Goal: Communication & Community: Answer question/provide support

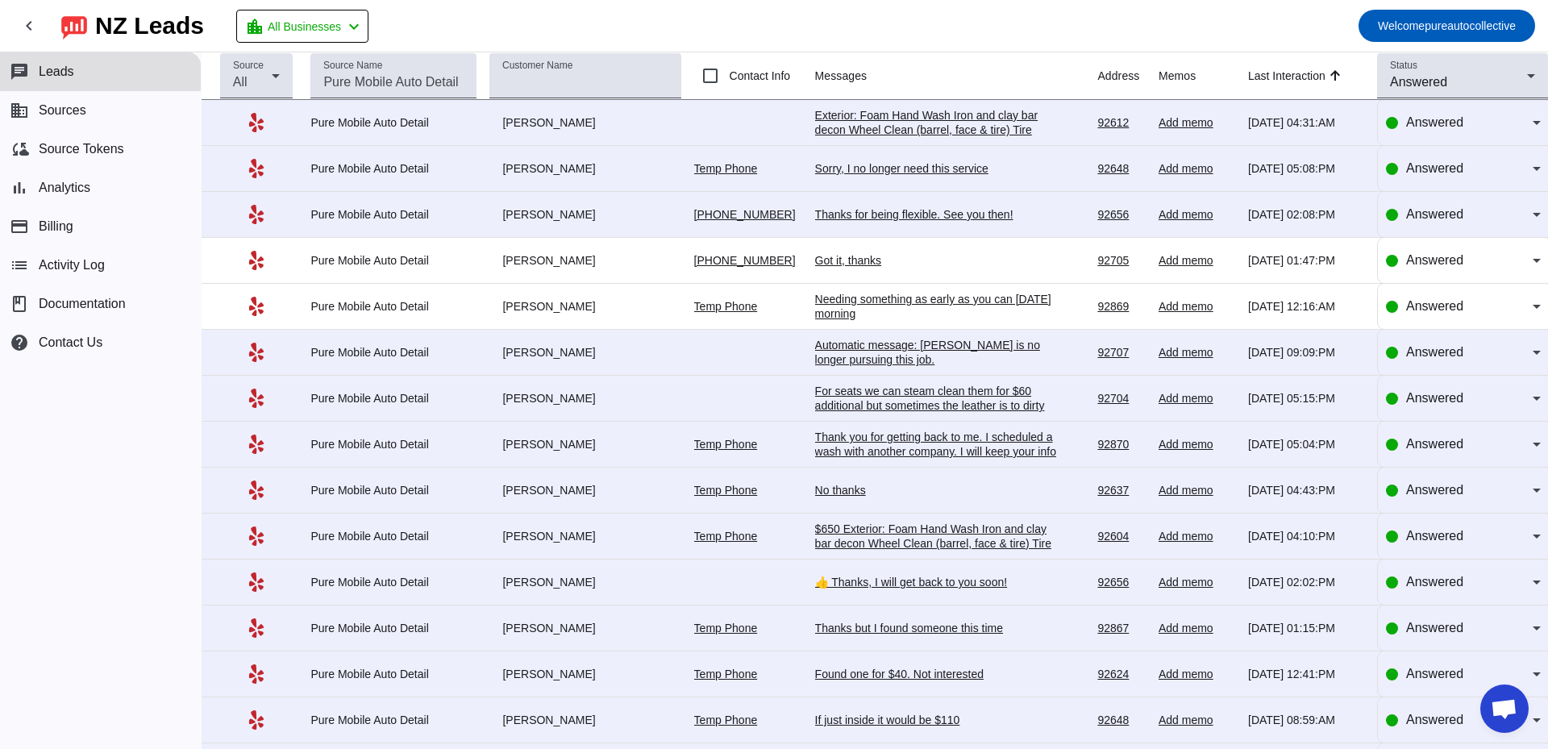
click at [838, 215] on div "Thanks for being flexible. See you then!" at bounding box center [936, 214] width 242 height 15
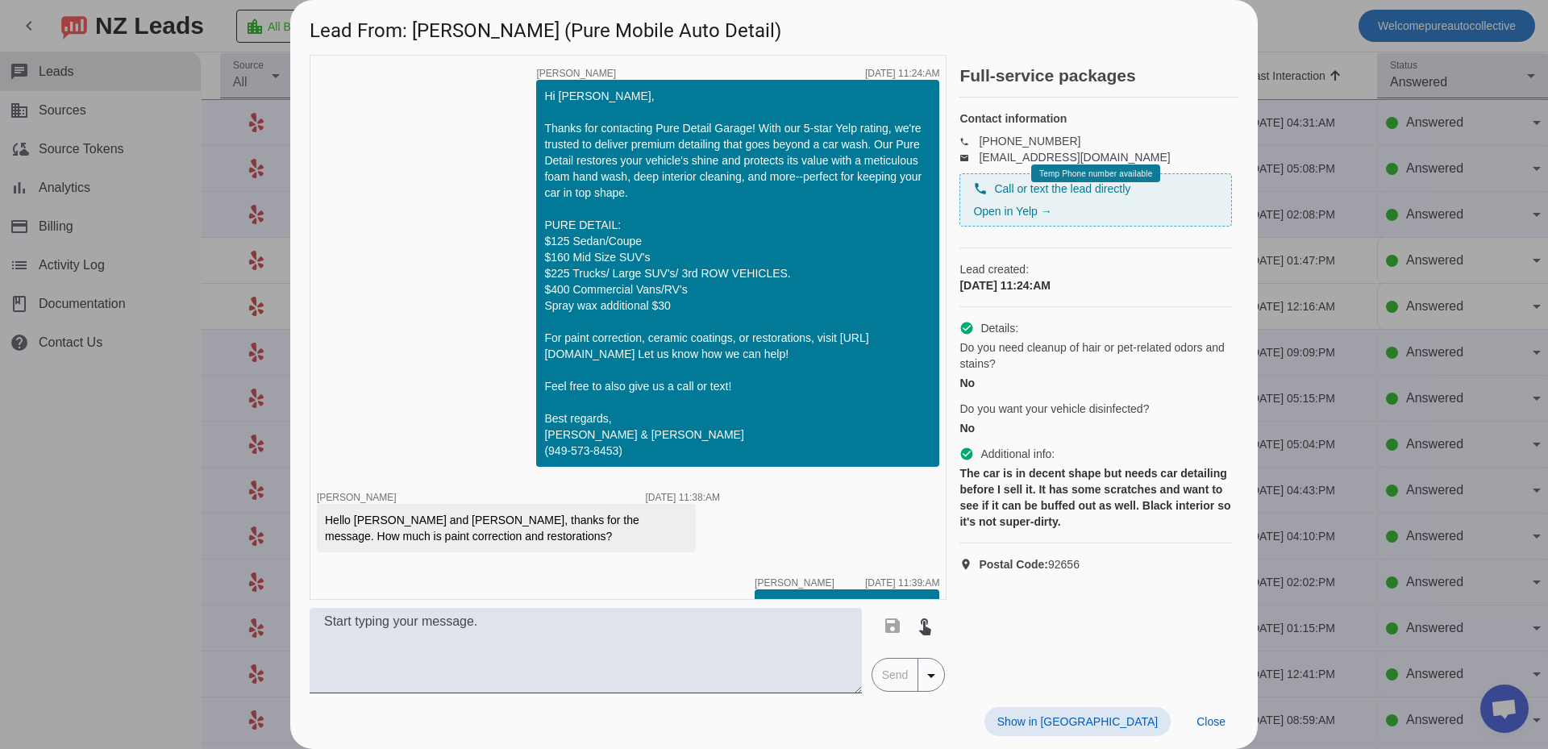
scroll to position [2959, 0]
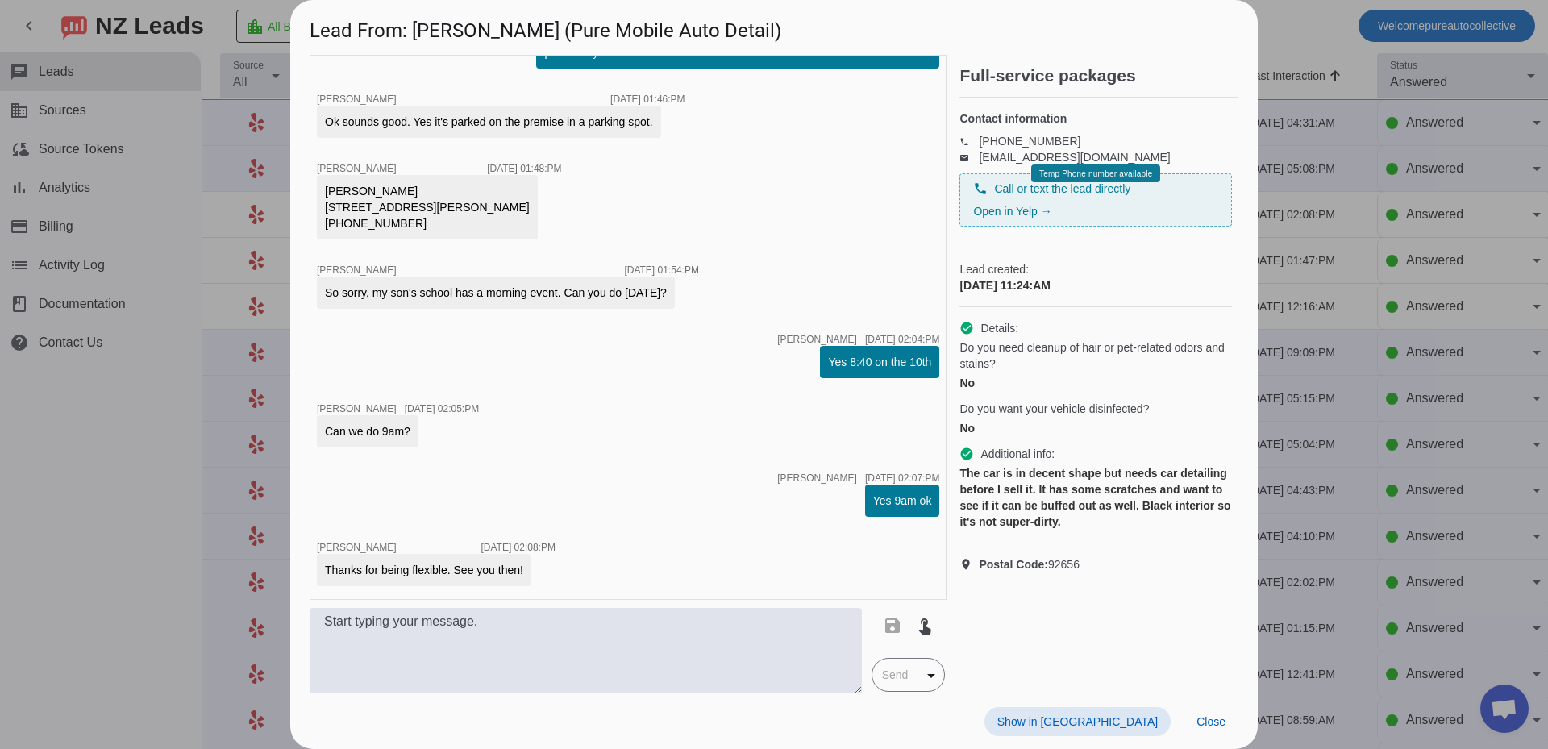
click at [1383, 364] on div at bounding box center [774, 374] width 1548 height 749
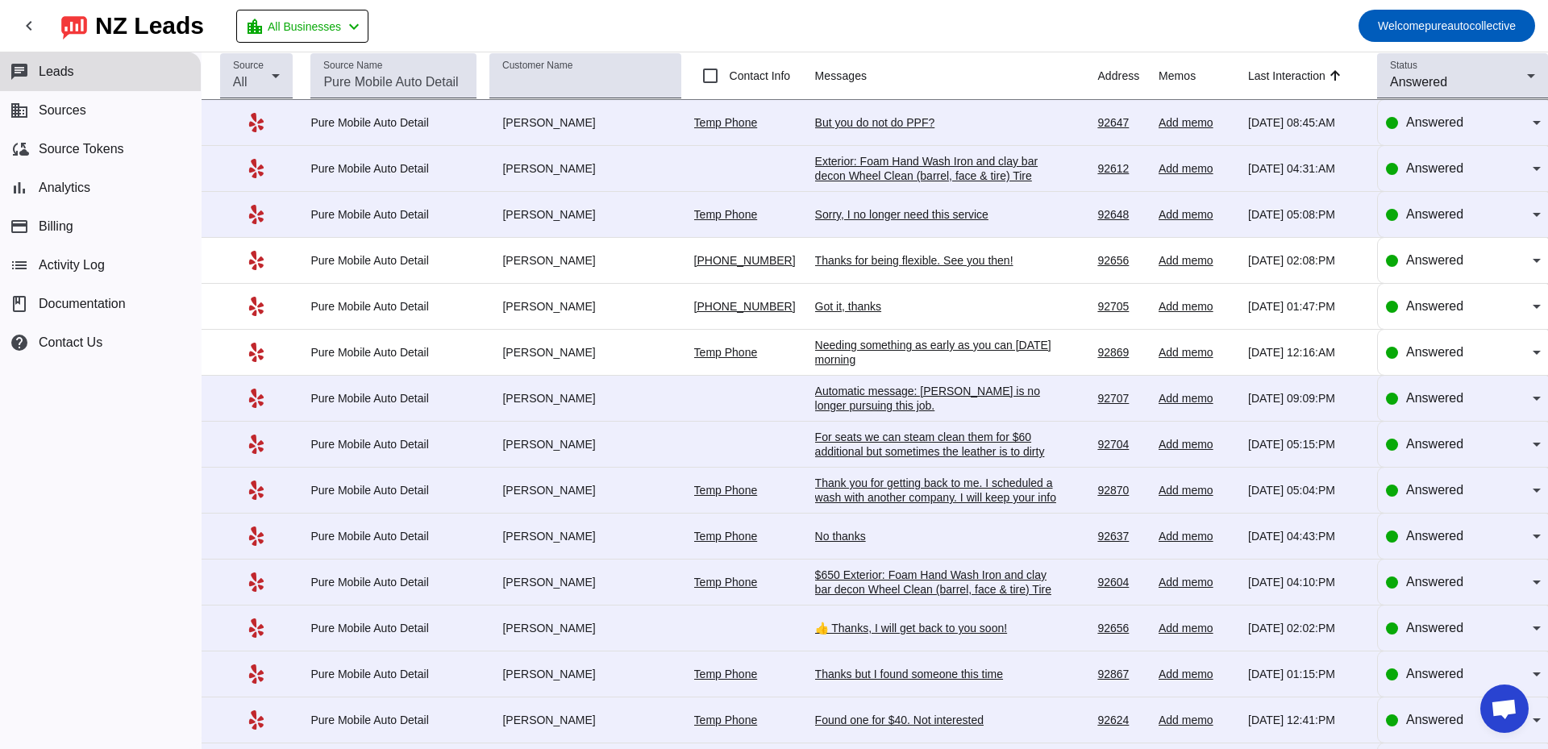
click at [906, 126] on div "But you do not do PPF?" at bounding box center [936, 122] width 242 height 15
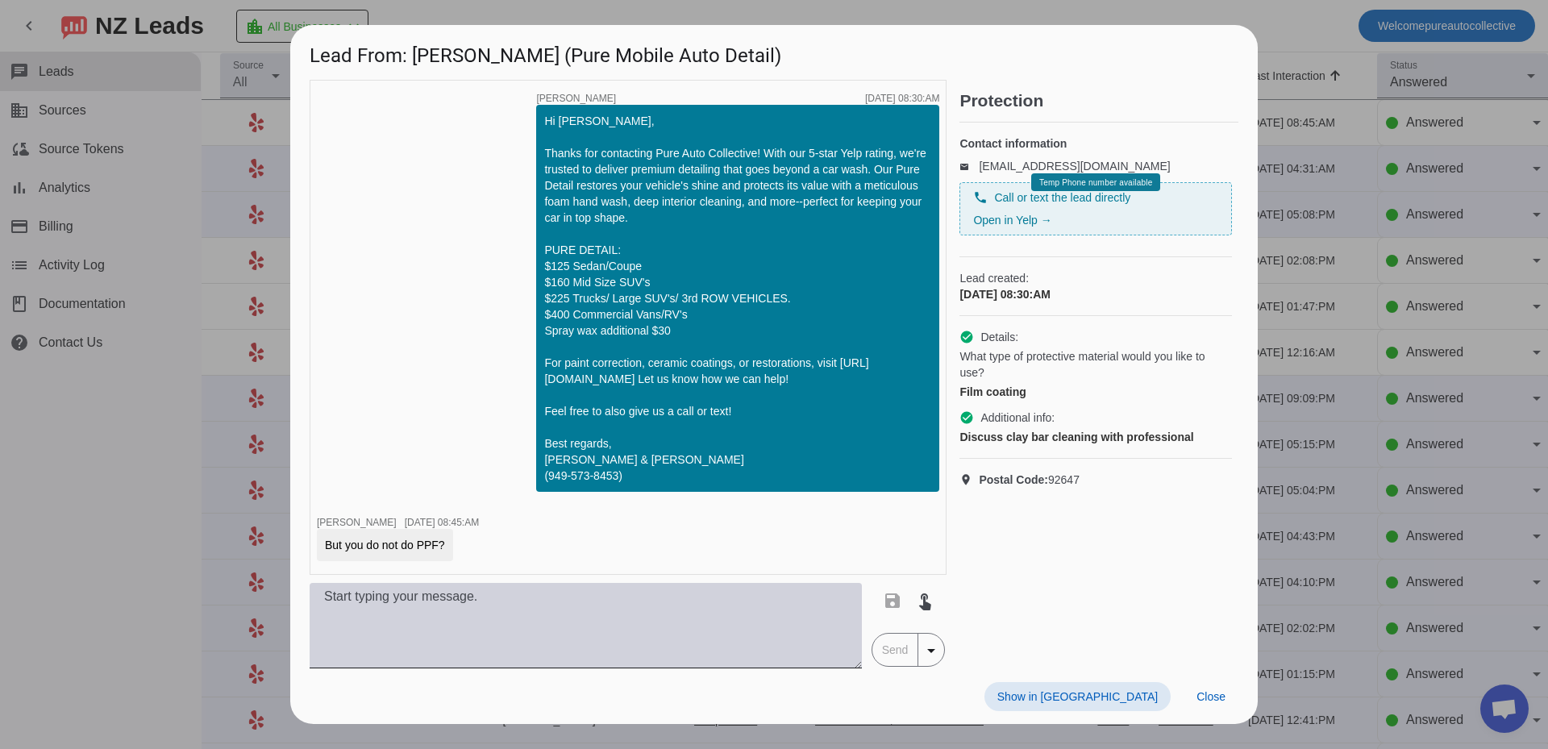
click at [620, 593] on textarea at bounding box center [586, 625] width 552 height 85
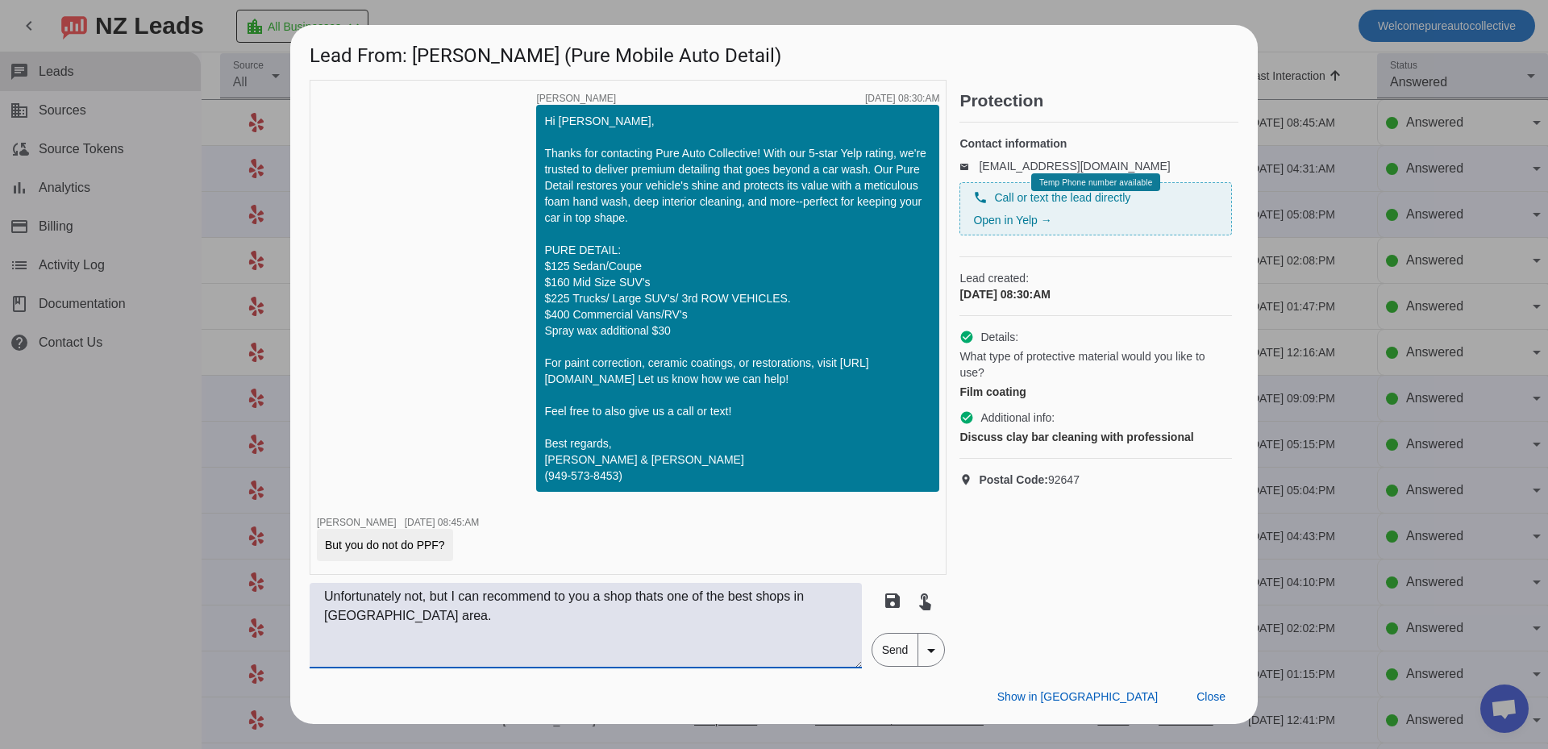
type textarea "Unfortunately not, but I can recommend to you a shop thats one of the best shop…"
click at [898, 642] on span "Send" at bounding box center [895, 650] width 46 height 32
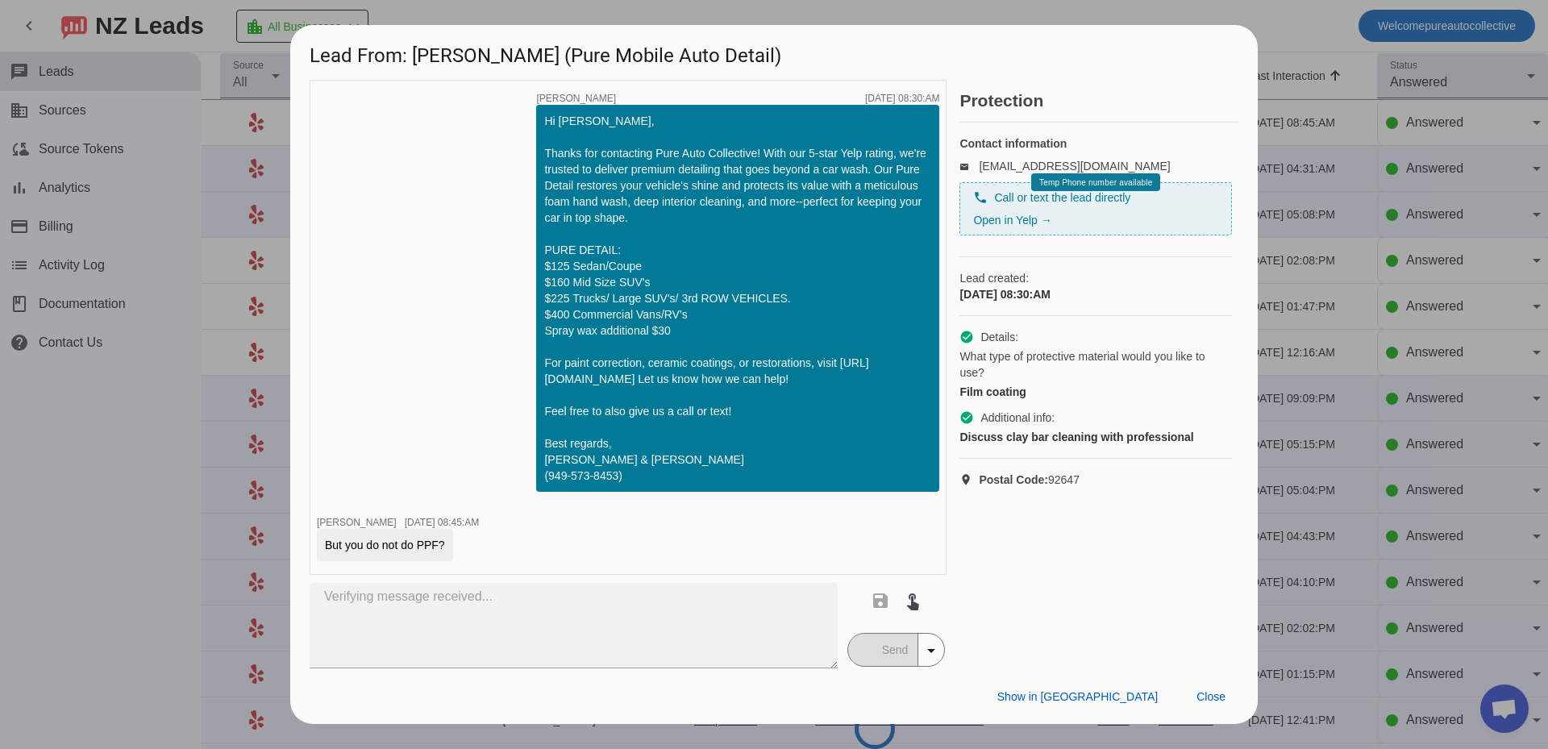
scroll to position [35, 0]
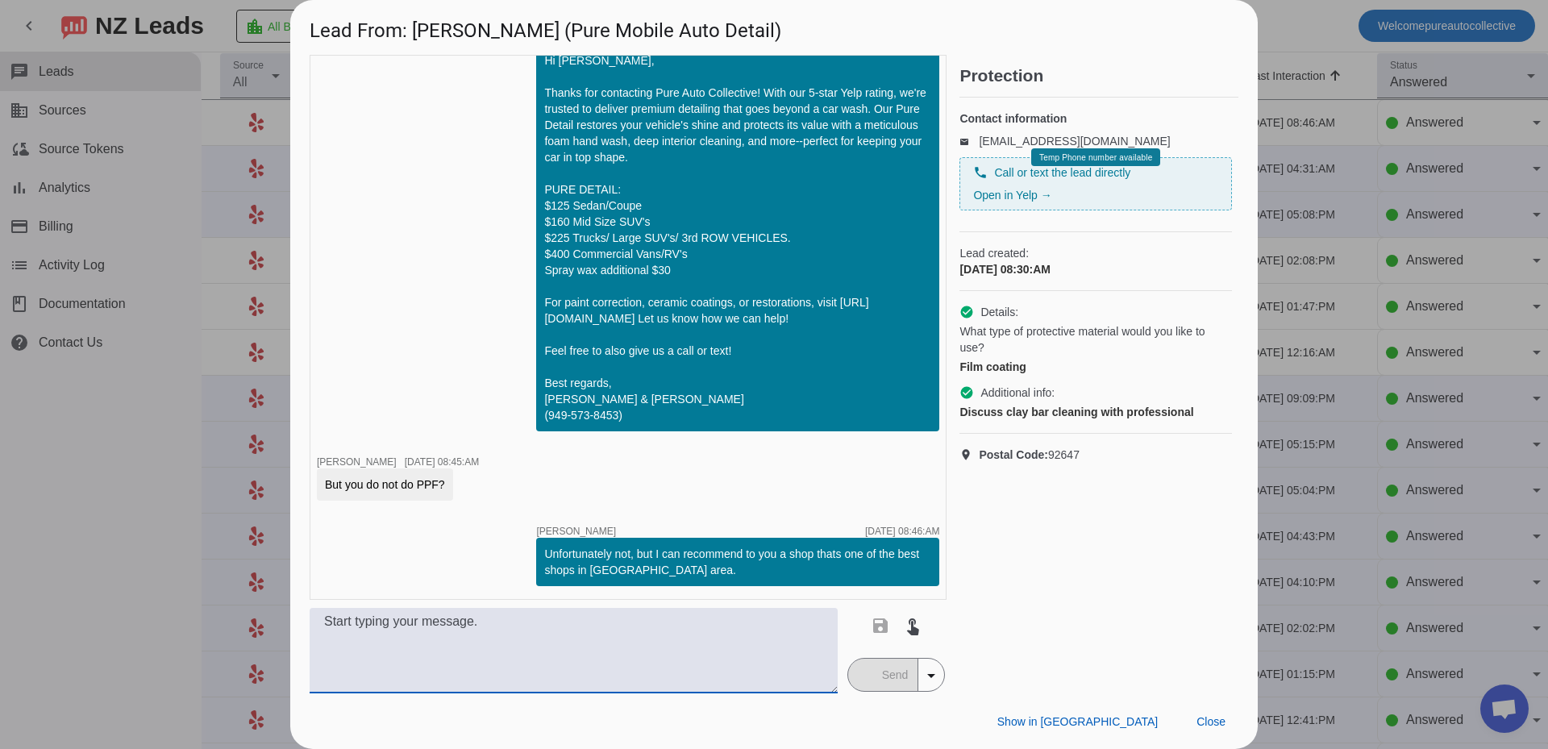
click at [635, 673] on textarea at bounding box center [574, 650] width 528 height 85
type textarea "Which they do really well with PPF install and removal"
click at [901, 680] on span "Send" at bounding box center [895, 675] width 46 height 32
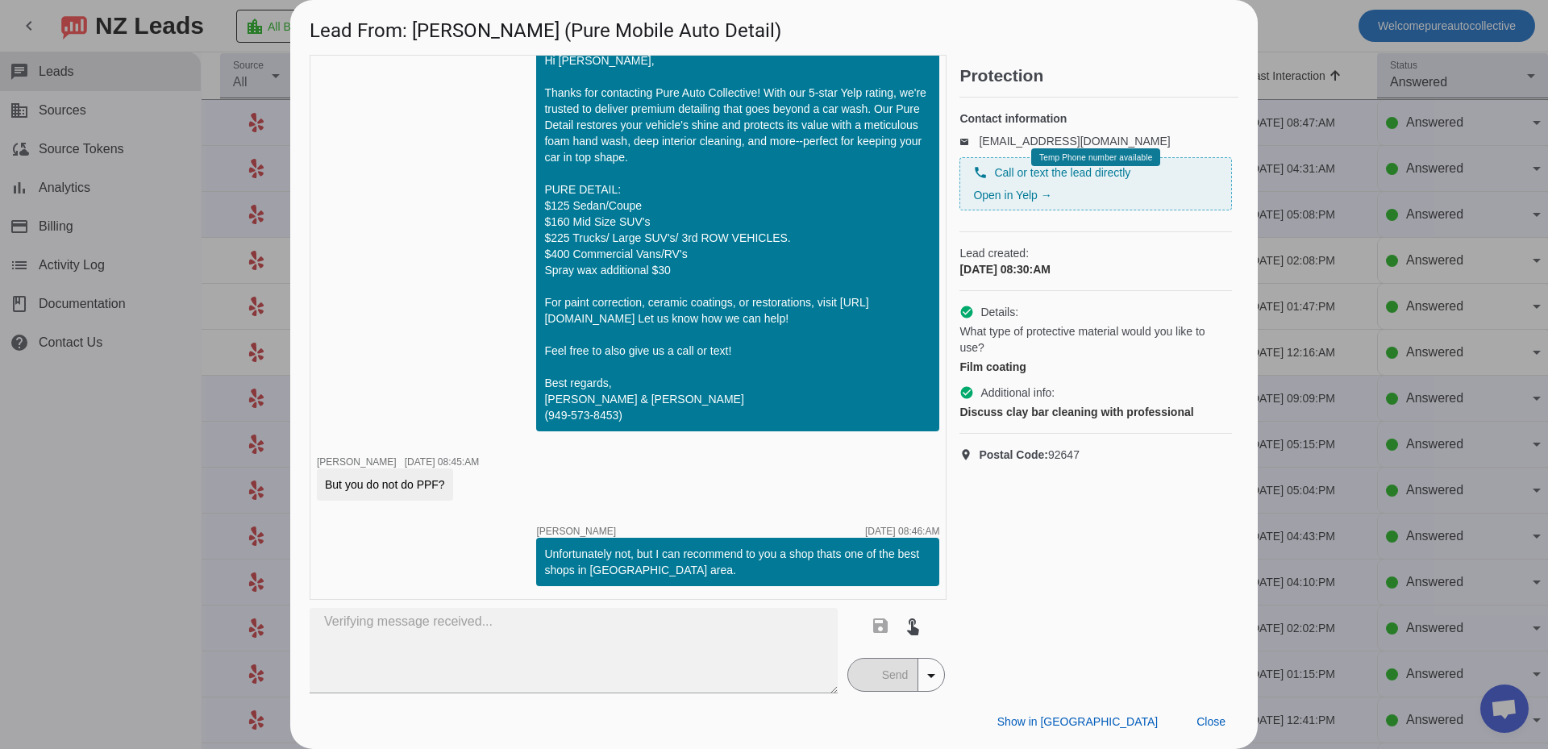
scroll to position [174, 0]
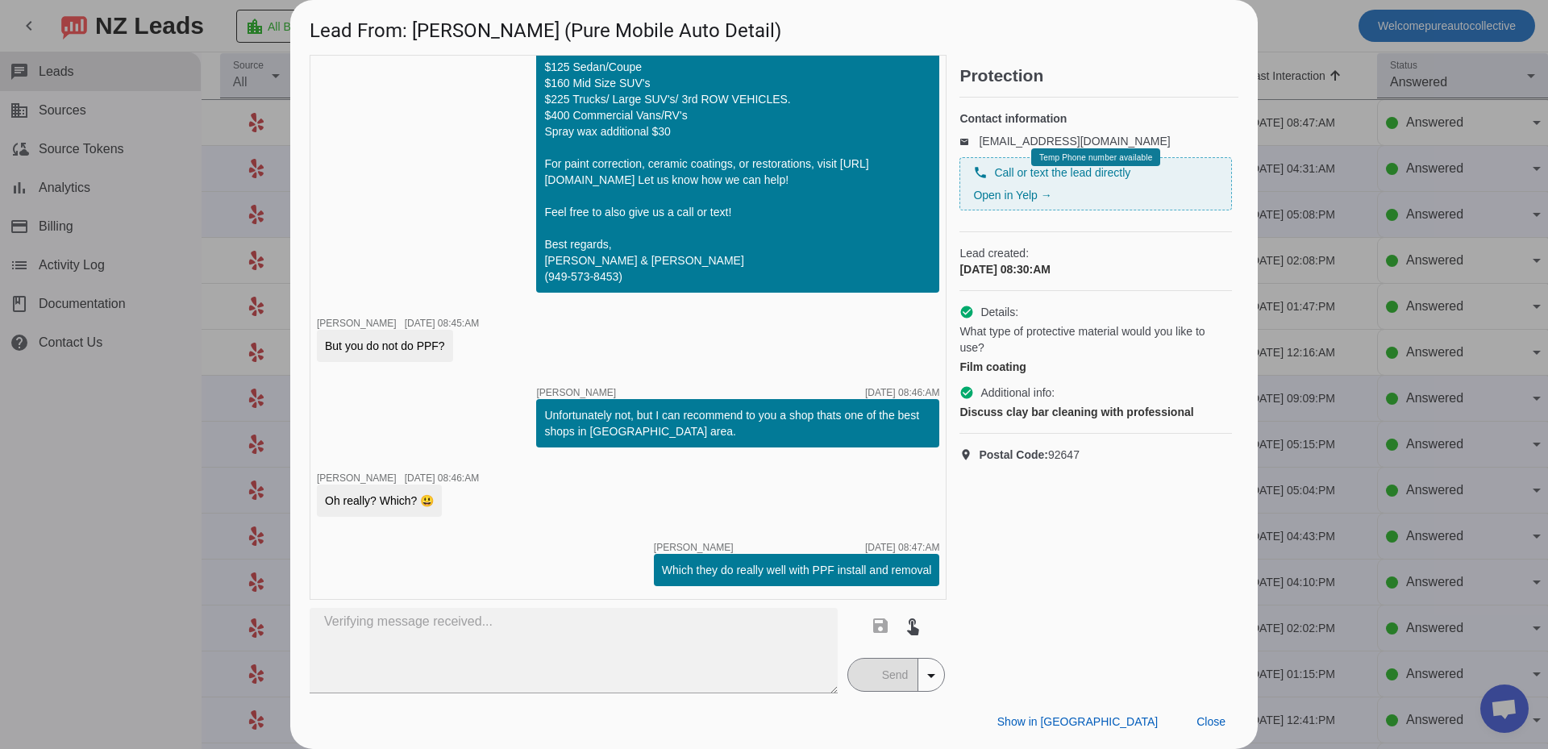
click at [606, 530] on div "timer close Edwin G. 9/5/2025, 08:30:AM Hi Kasey, Thanks for contacting Pure Au…" at bounding box center [628, 327] width 637 height 545
click at [1374, 454] on div at bounding box center [774, 374] width 1548 height 749
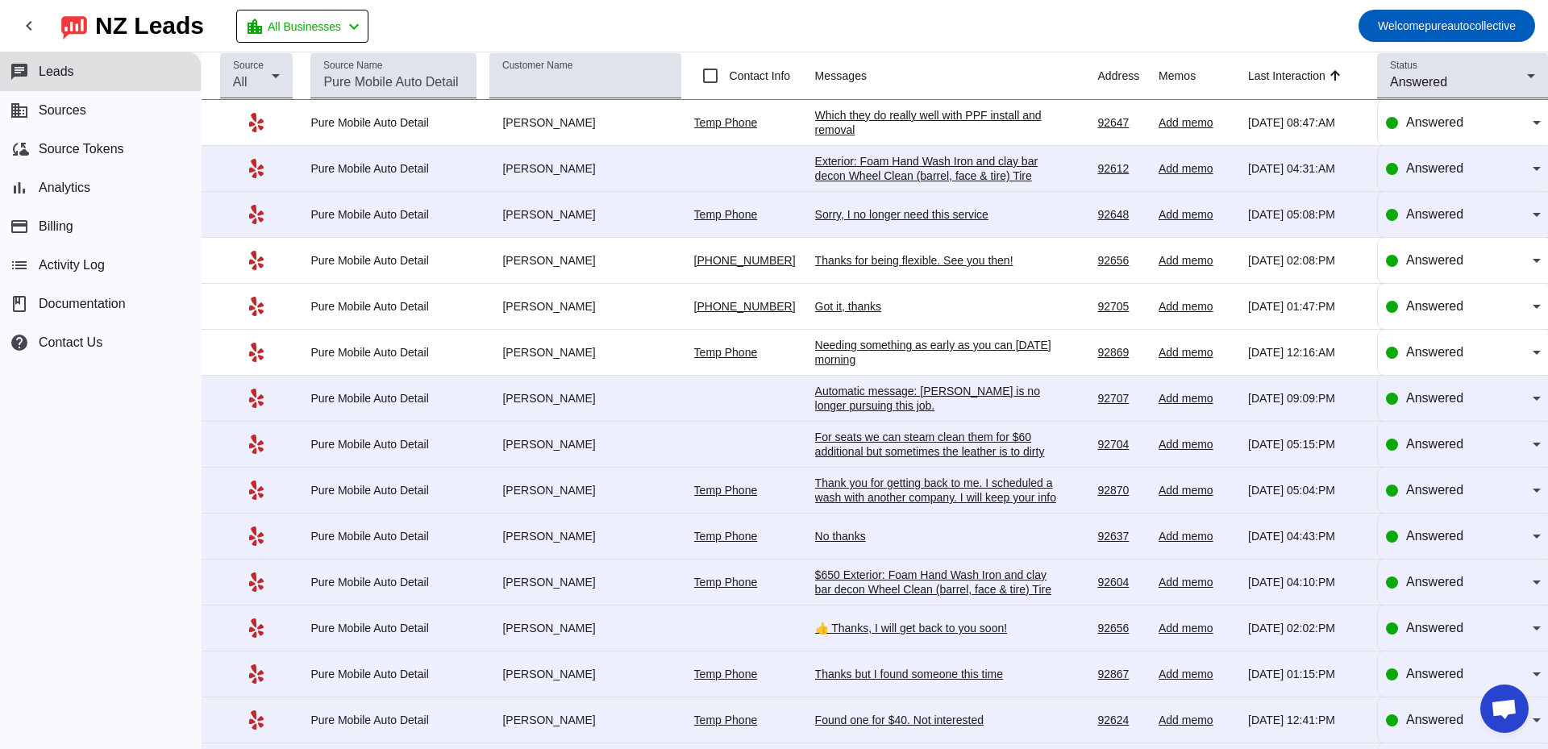
click at [888, 107] on td "Which they do really well with PPF install and removal 9/5/2025, 08:47:AM" at bounding box center [956, 123] width 283 height 46
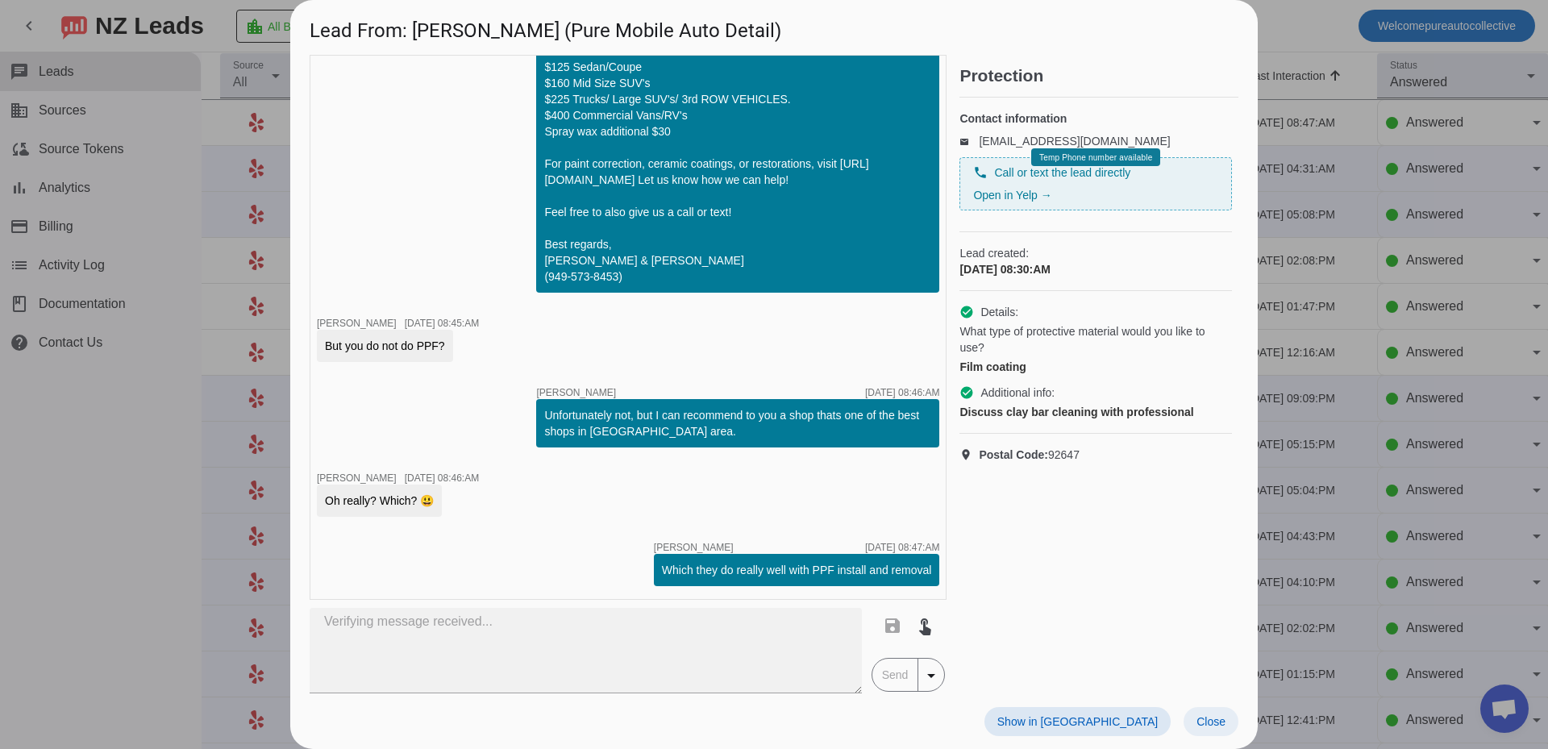
click at [1208, 720] on span "Close" at bounding box center [1210, 721] width 29 height 13
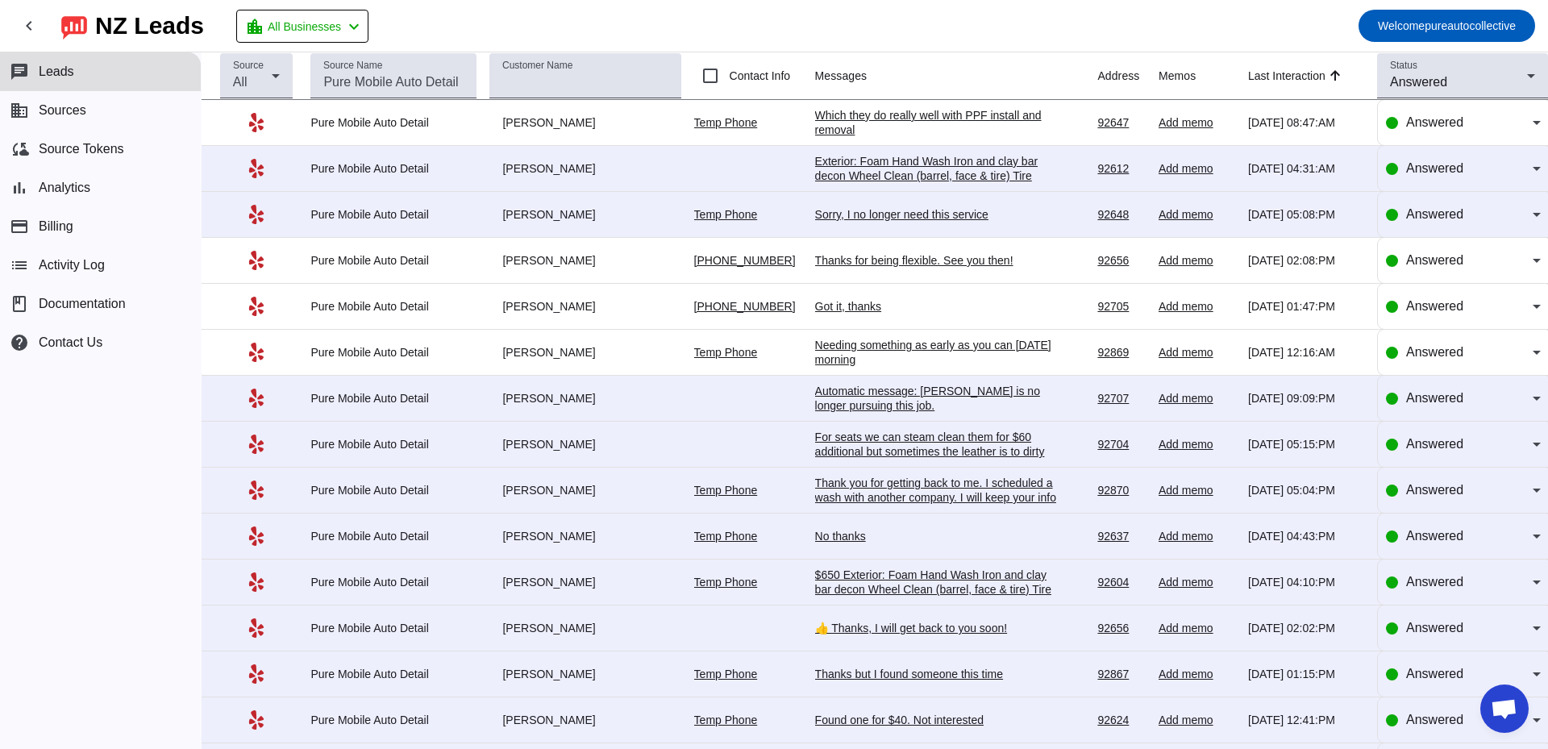
click at [513, 40] on mat-toolbar-row "chevron_left [GEOGRAPHIC_DATA] Leads location_city All Businesses chevron_left …" at bounding box center [774, 26] width 1548 height 52
click at [867, 108] on div "Which they do really well with PPF install and removal" at bounding box center [936, 122] width 242 height 29
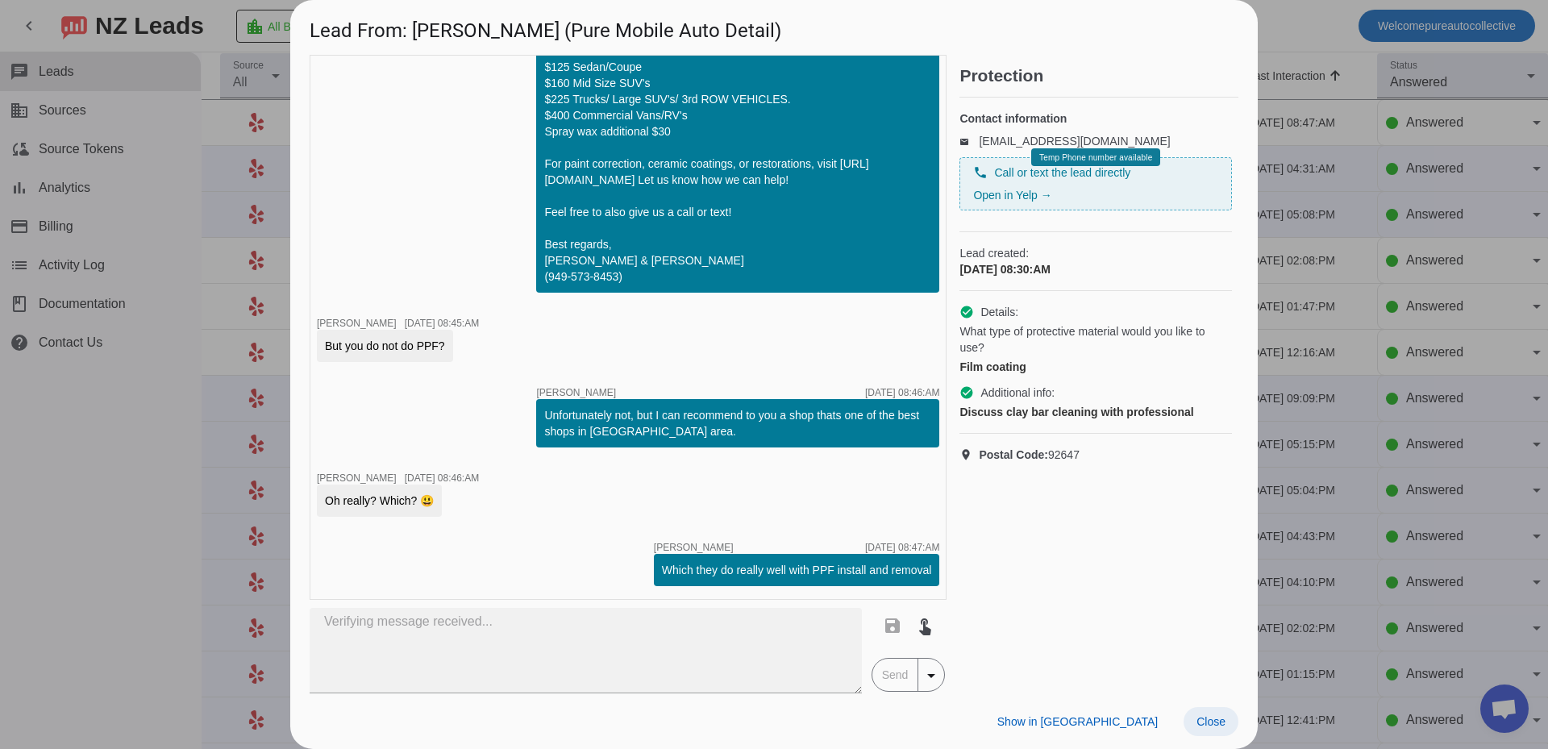
click at [1221, 711] on span at bounding box center [1210, 721] width 55 height 29
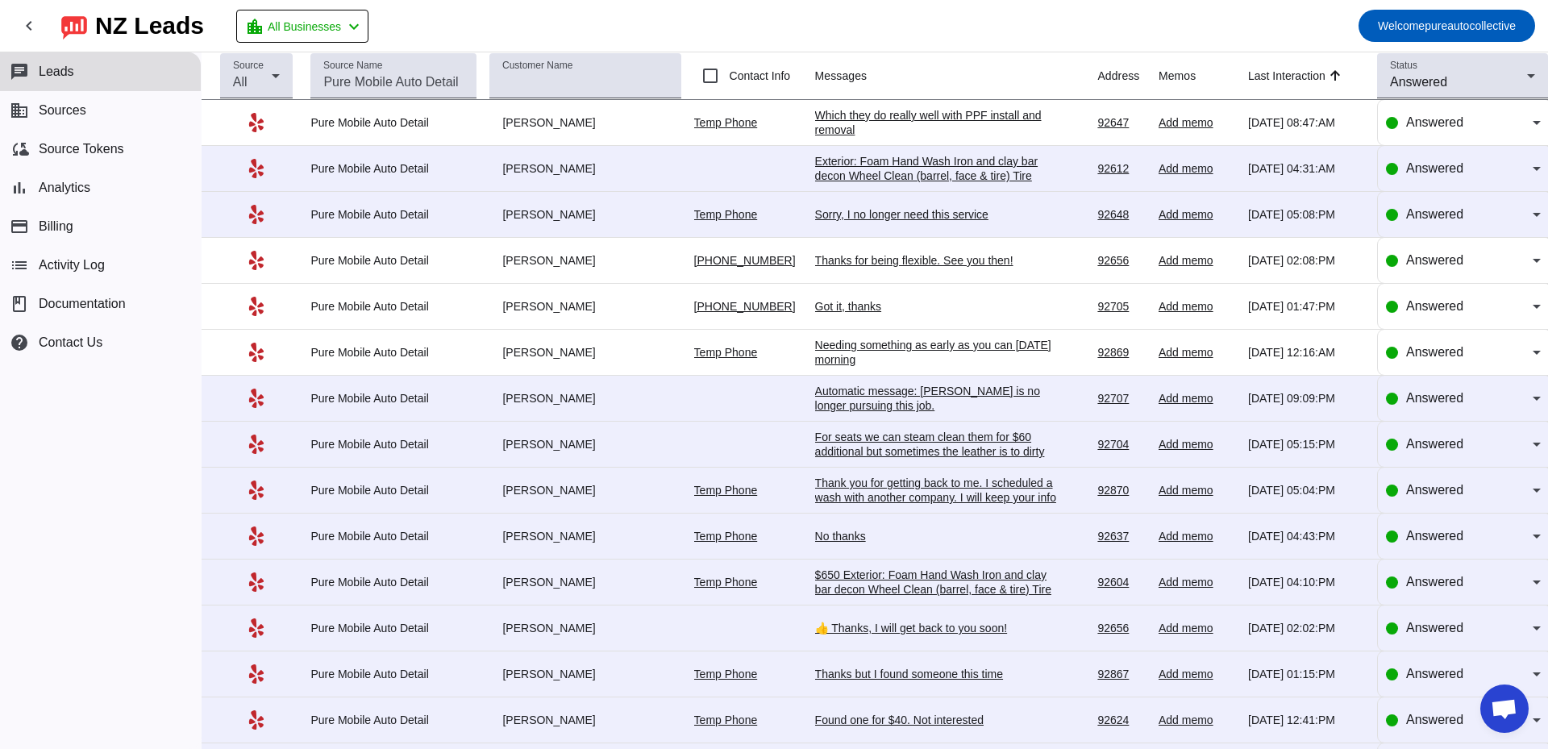
click at [886, 115] on div "Which they do really well with PPF install and removal" at bounding box center [936, 122] width 242 height 29
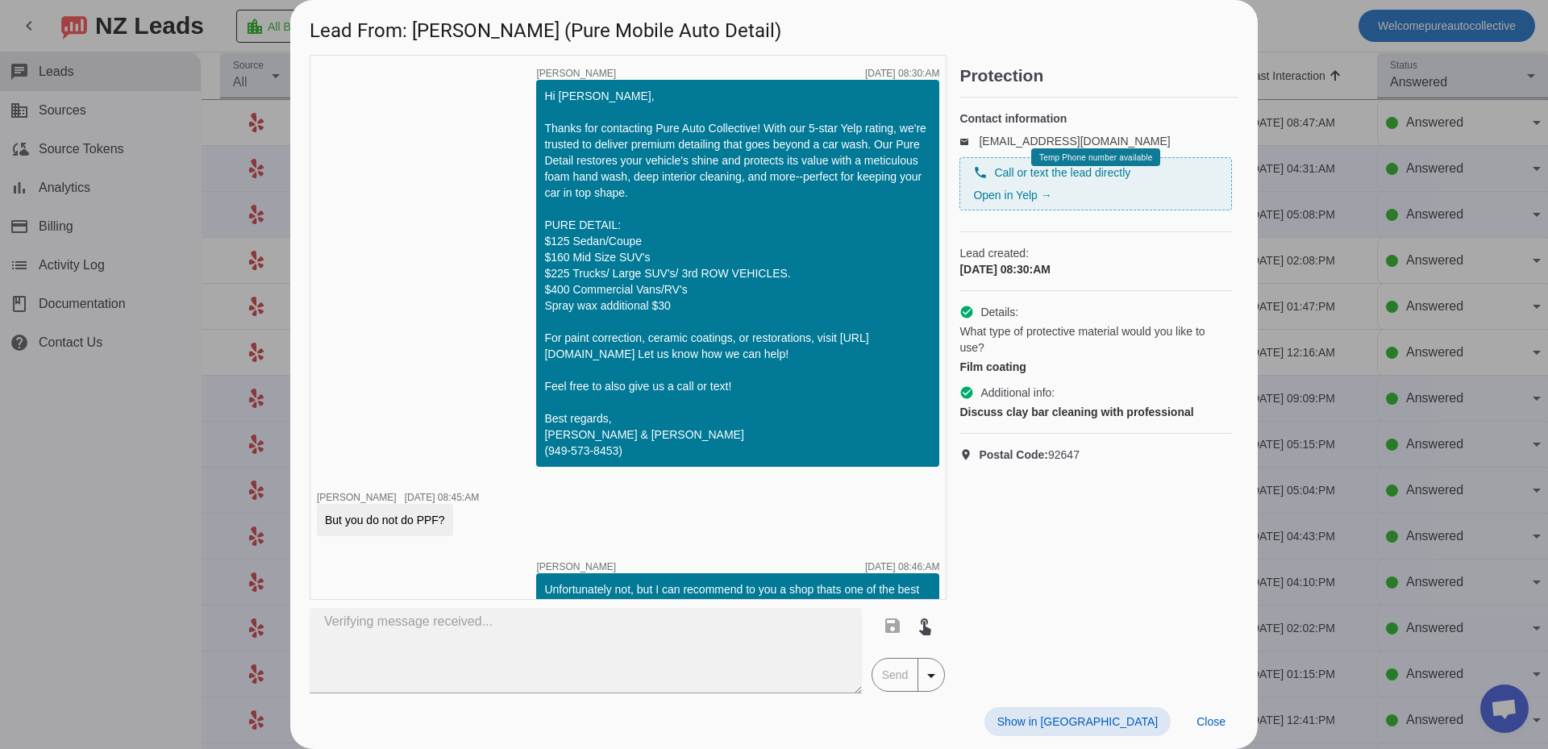
scroll to position [174, 0]
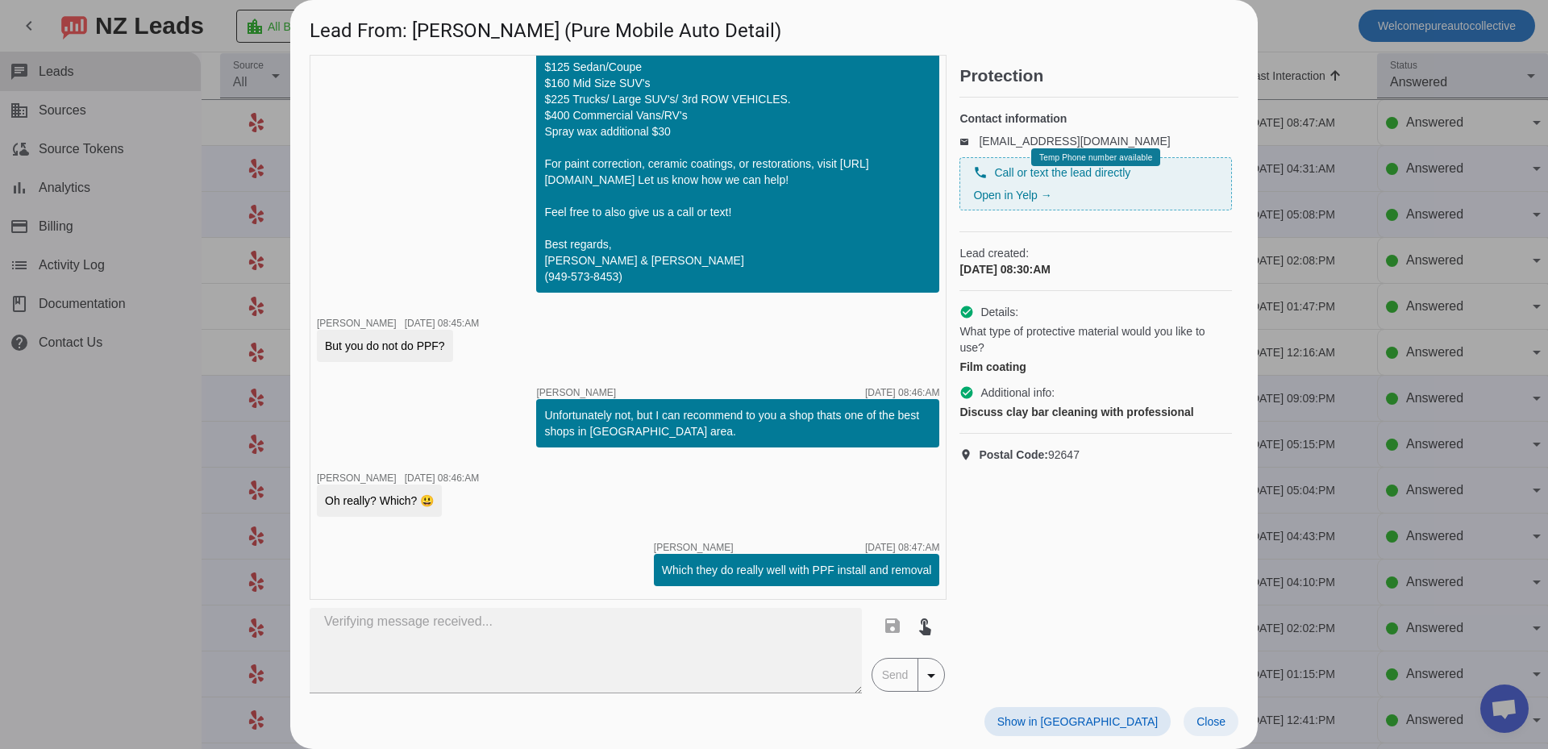
click at [1203, 726] on span "Close" at bounding box center [1210, 721] width 29 height 13
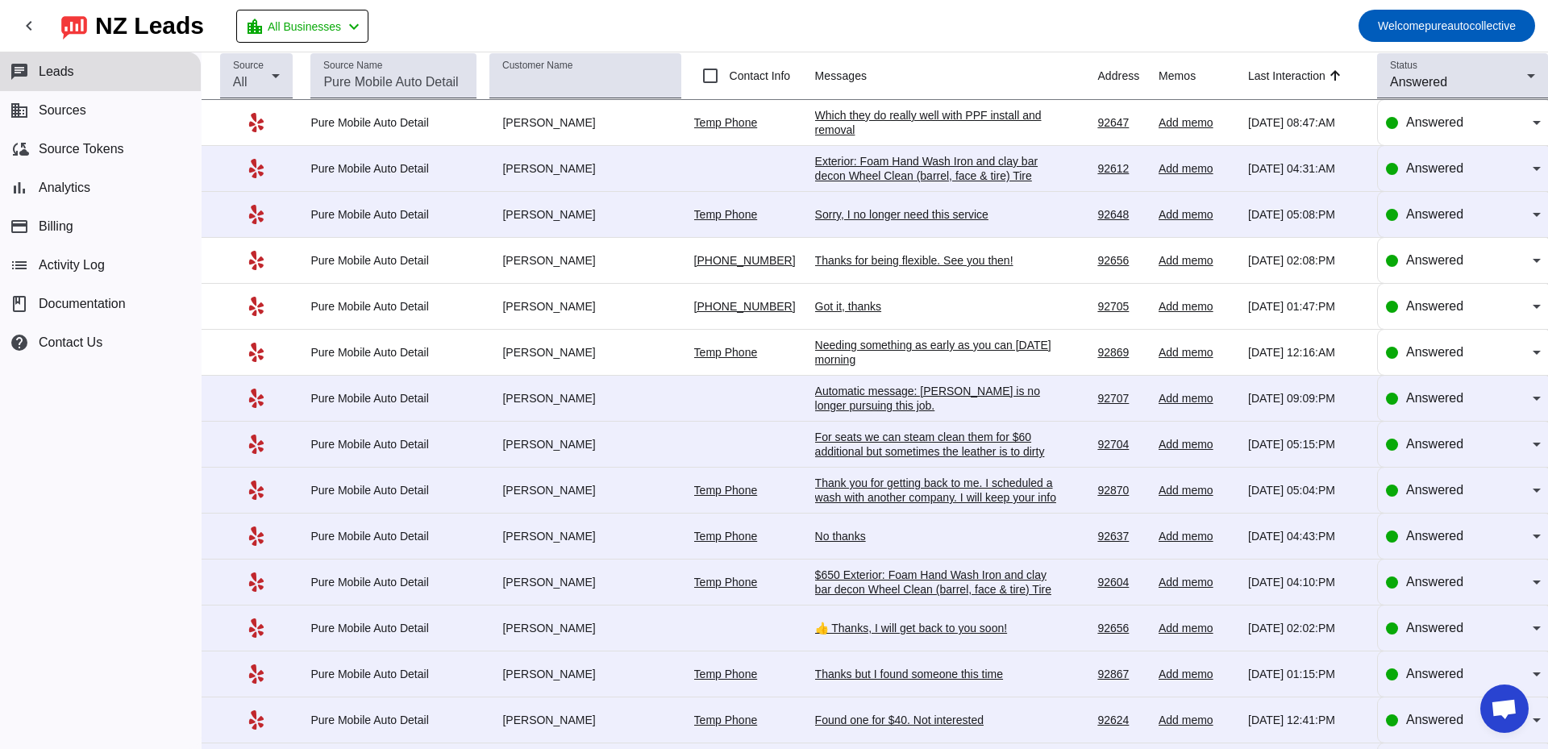
click at [850, 116] on div "Which they do really well with PPF install and removal" at bounding box center [936, 122] width 242 height 29
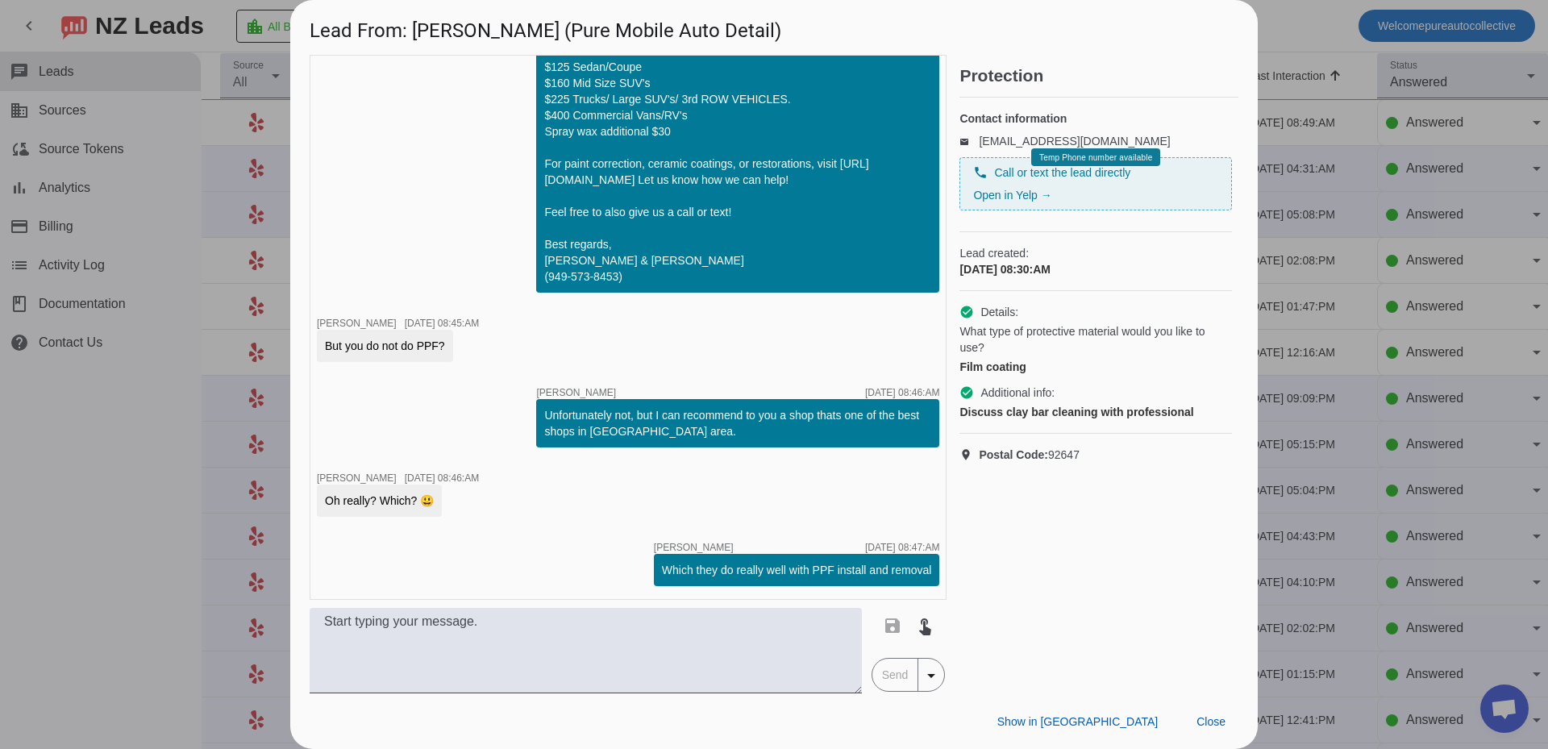
scroll to position [430, 0]
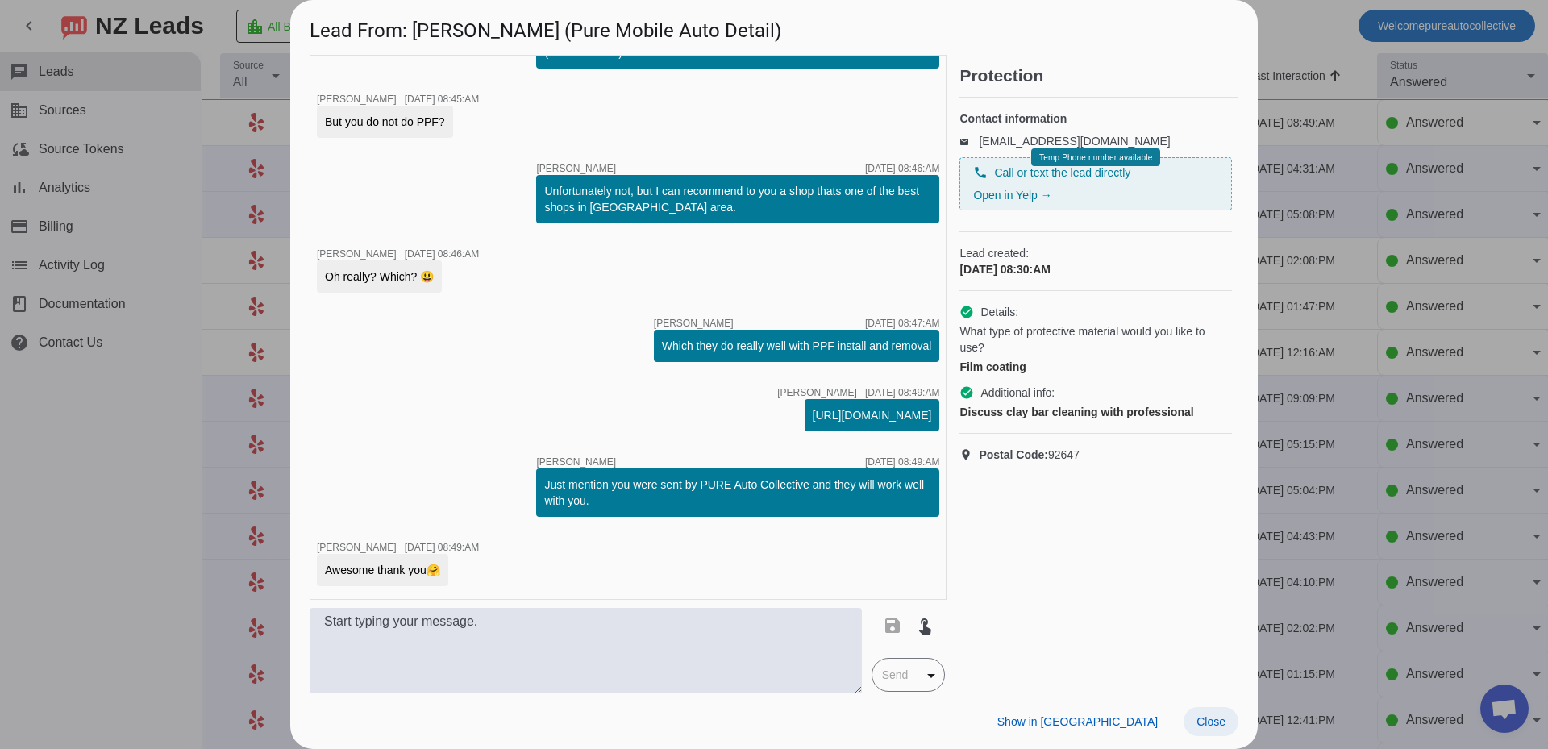
click at [1226, 727] on span at bounding box center [1210, 721] width 55 height 29
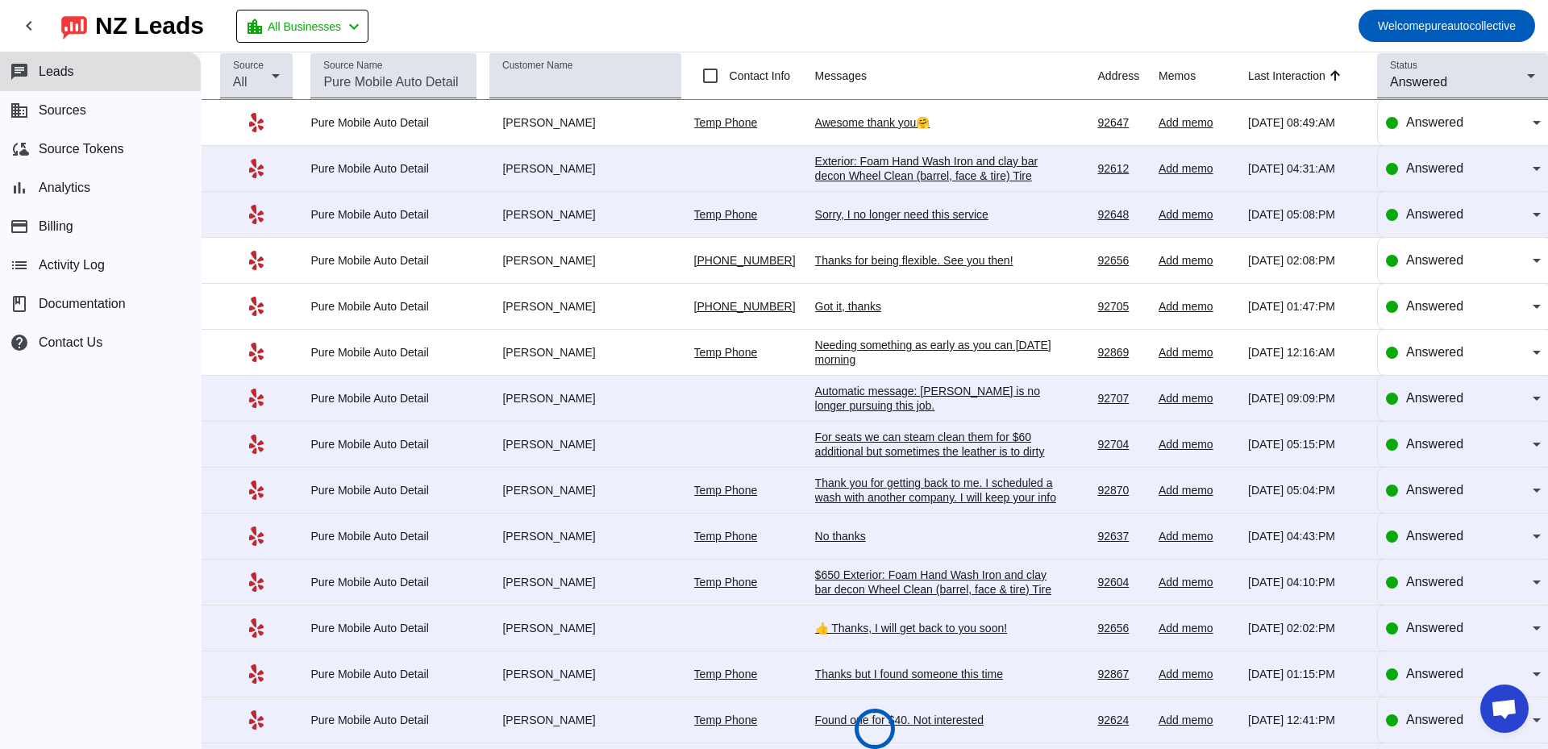
click at [887, 105] on td "Awesome thank you🤗 [DATE] 08:49:AM" at bounding box center [956, 123] width 283 height 46
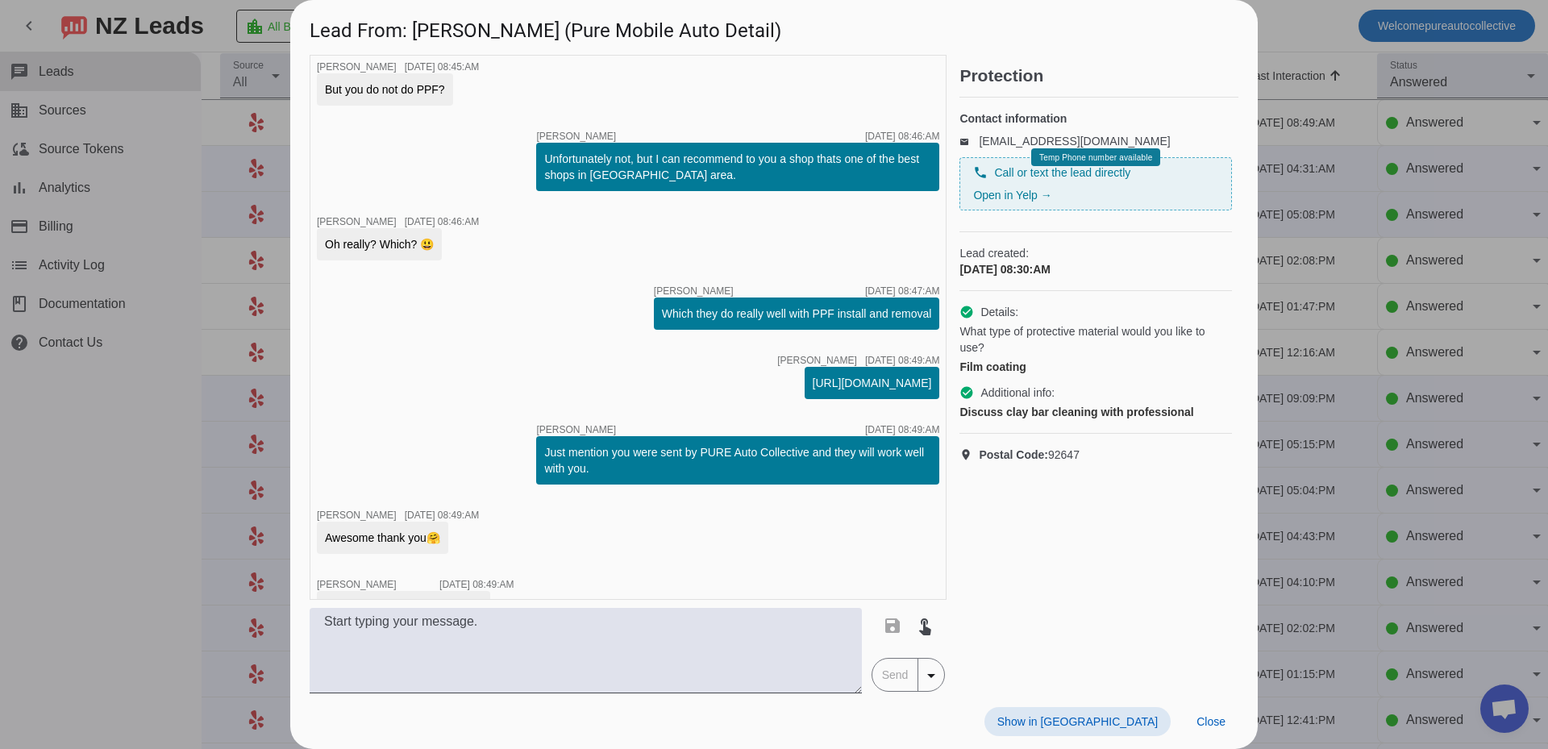
scroll to position [500, 0]
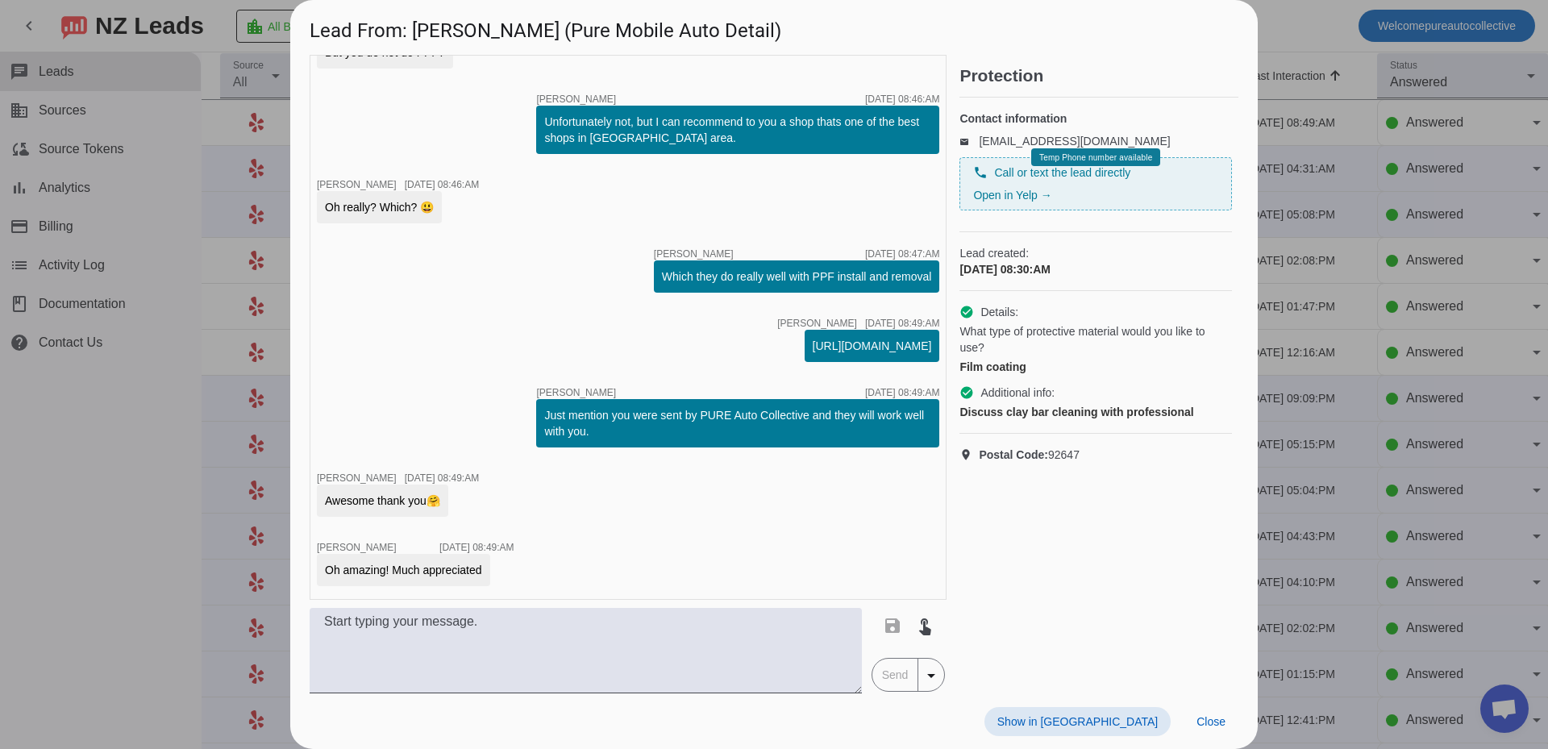
click at [1354, 189] on div at bounding box center [774, 374] width 1548 height 749
